Goal: Book appointment/travel/reservation

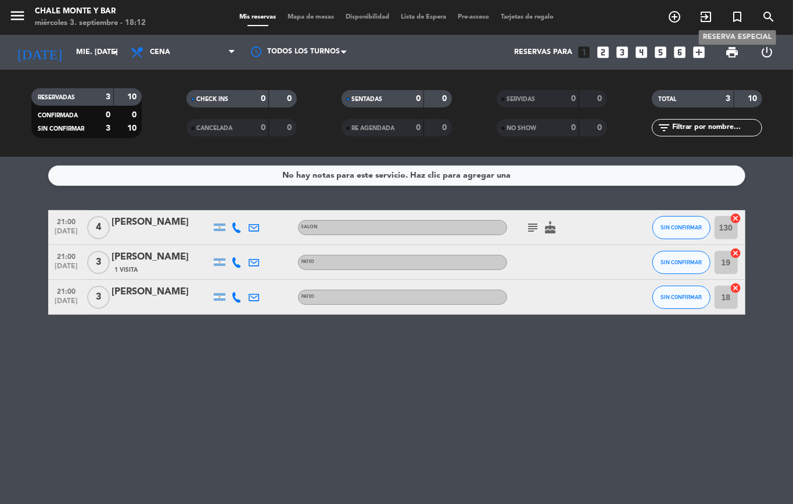
click at [738, 20] on icon "turned_in_not" at bounding box center [738, 17] width 14 height 14
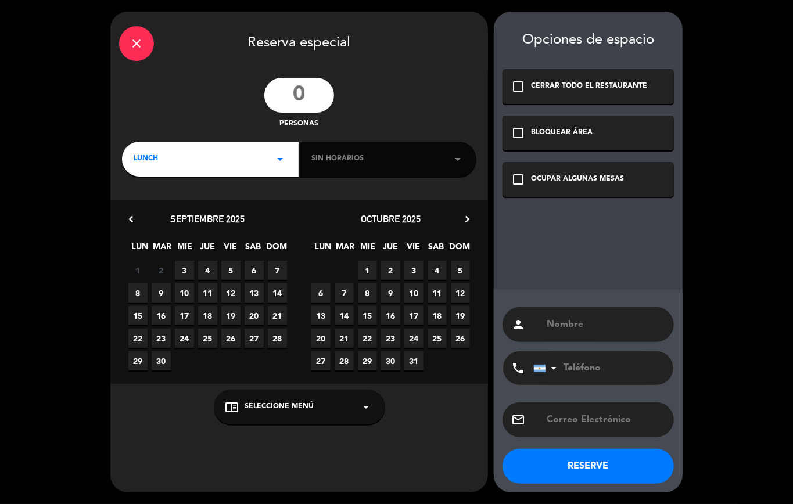
click at [296, 94] on input "number" at bounding box center [299, 95] width 70 height 35
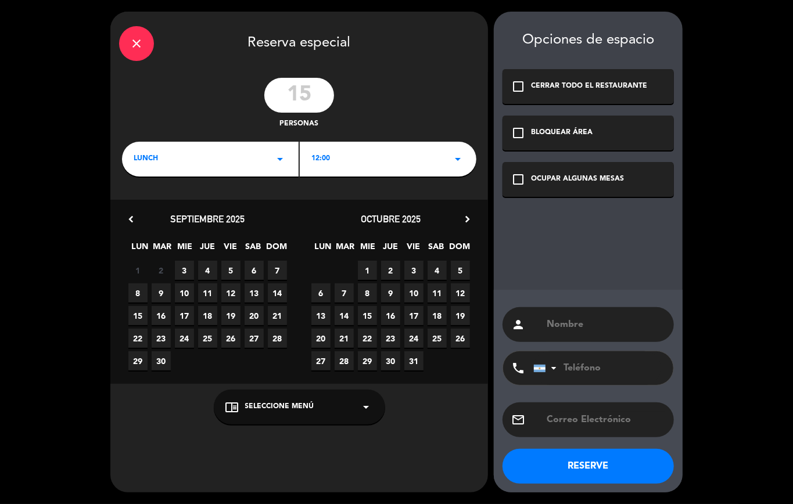
type input "15"
click at [148, 160] on span "LUNCH" at bounding box center [146, 159] width 24 height 12
click at [147, 207] on div "Cena" at bounding box center [210, 208] width 153 height 12
click at [185, 270] on span "3" at bounding box center [184, 270] width 19 height 19
click at [287, 402] on span "Seleccione Menú" at bounding box center [279, 408] width 69 height 12
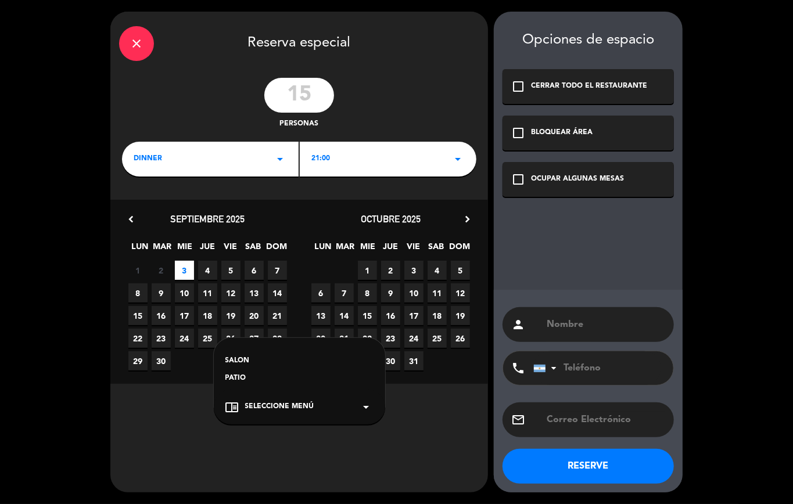
click at [237, 358] on div "SALON" at bounding box center [300, 362] width 148 height 12
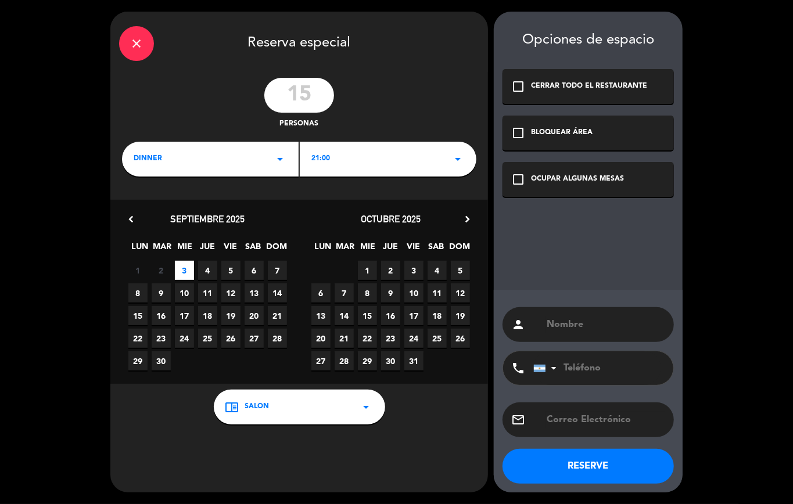
click at [521, 180] on icon "check_box_outline_blank" at bounding box center [518, 180] width 14 height 14
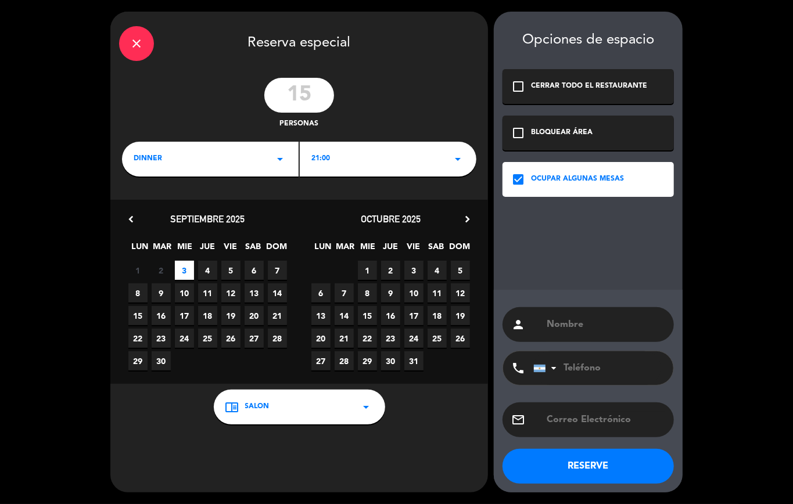
click at [570, 329] on input "text" at bounding box center [606, 325] width 120 height 16
paste input "[PERSON_NAME]"
type input "[PERSON_NAME]"
click at [579, 364] on input "tel" at bounding box center [598, 369] width 128 height 34
paste input "3624568195"
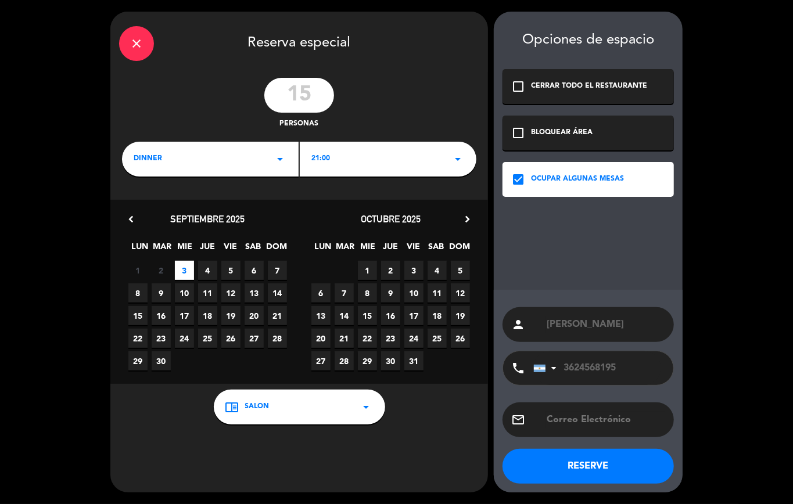
type input "3624568195"
click at [580, 459] on button "RESERVE" at bounding box center [588, 466] width 171 height 35
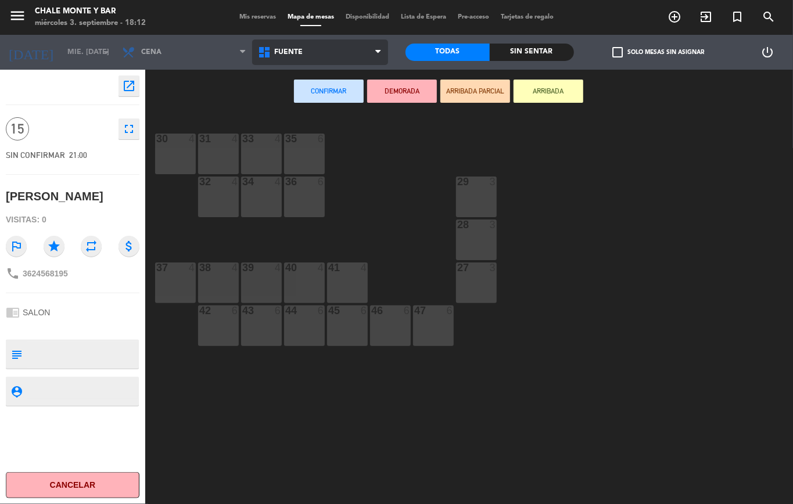
click at [298, 55] on span "FUENTE" at bounding box center [288, 52] width 28 height 8
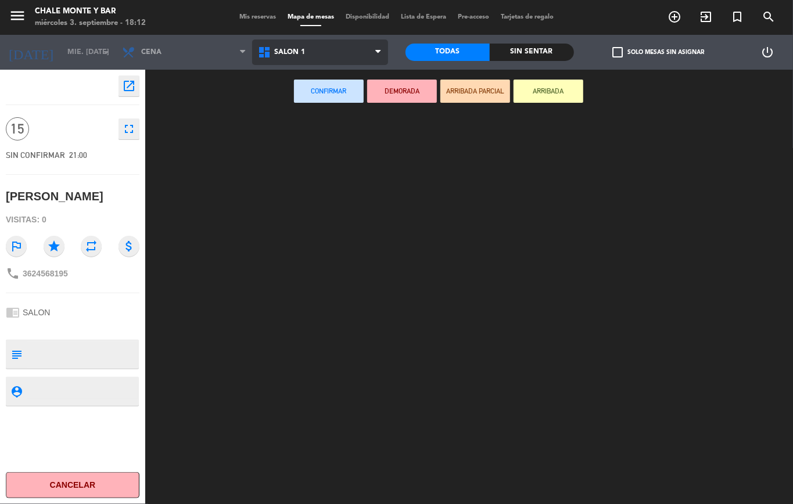
click at [299, 181] on ng-component "menu Chale Monte y Bar miércoles 3. septiembre - 18:12 Mis reservas Mapa de mes…" at bounding box center [396, 252] width 793 height 504
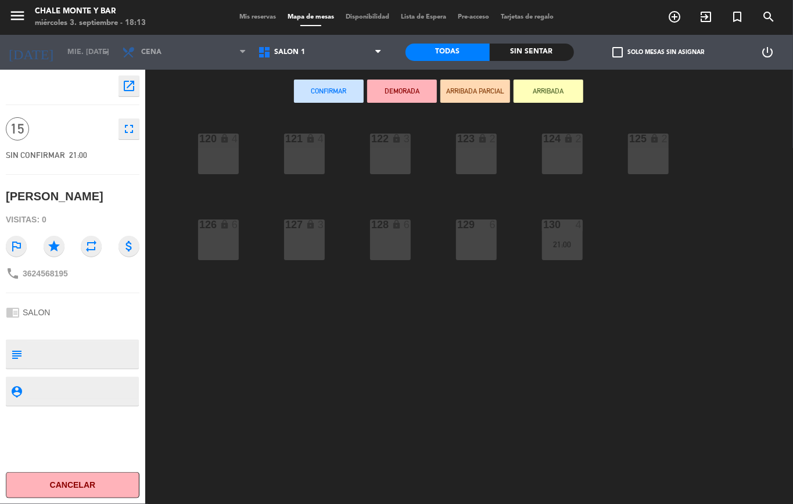
click at [226, 162] on div "120 lock 4" at bounding box center [218, 154] width 41 height 41
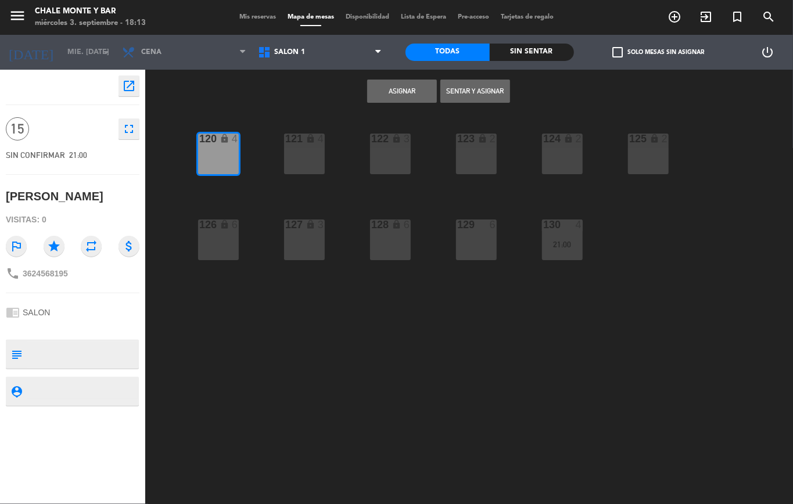
click at [300, 161] on div "121 lock 4" at bounding box center [304, 154] width 41 height 41
click at [220, 238] on div "126 lock 6" at bounding box center [218, 240] width 41 height 41
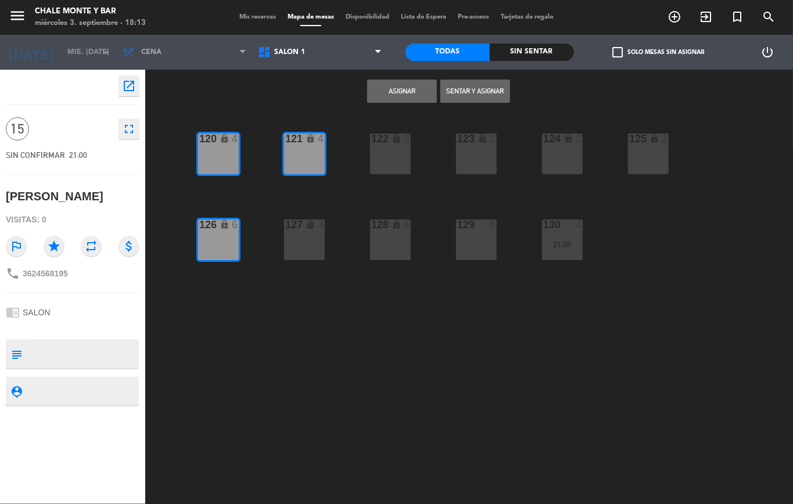
click at [312, 169] on div "121 lock 4" at bounding box center [304, 154] width 41 height 41
click at [657, 162] on div "125 lock 2" at bounding box center [648, 154] width 41 height 41
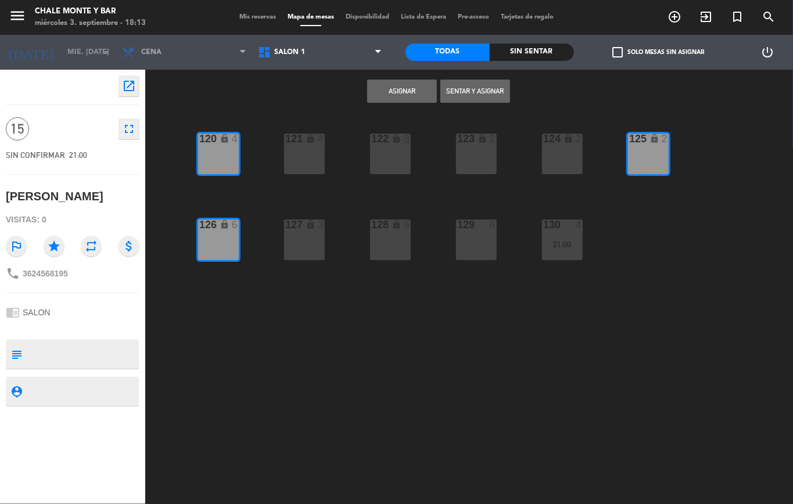
click at [398, 159] on div "122 lock 3" at bounding box center [390, 154] width 41 height 41
click at [389, 90] on button "Asignar" at bounding box center [402, 91] width 70 height 23
